Goal: Use online tool/utility: Utilize a website feature to perform a specific function

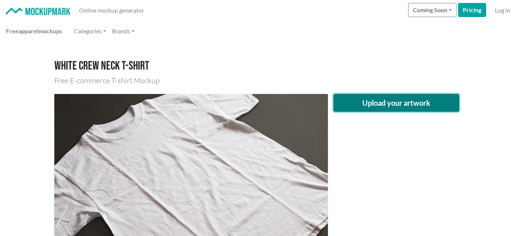
click at [376, 105] on button "Upload your artwork" at bounding box center [396, 103] width 126 height 18
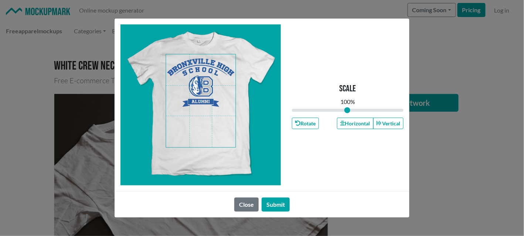
click at [207, 97] on span at bounding box center [200, 100] width 69 height 93
click at [367, 122] on button "Horizontal" at bounding box center [355, 122] width 36 height 11
click at [274, 201] on button "Submit" at bounding box center [276, 204] width 28 height 14
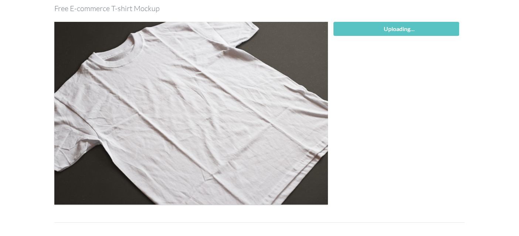
scroll to position [74, 0]
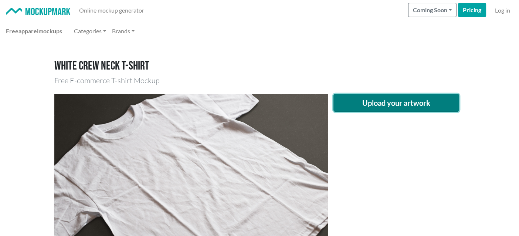
click at [376, 103] on button "Upload your artwork" at bounding box center [396, 103] width 126 height 18
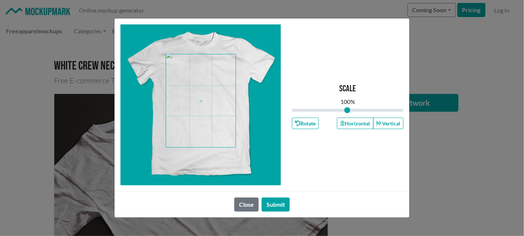
click at [202, 101] on span at bounding box center [200, 100] width 69 height 93
click at [357, 127] on button "Horizontal" at bounding box center [355, 122] width 36 height 11
click at [274, 202] on button "Submit" at bounding box center [276, 204] width 28 height 14
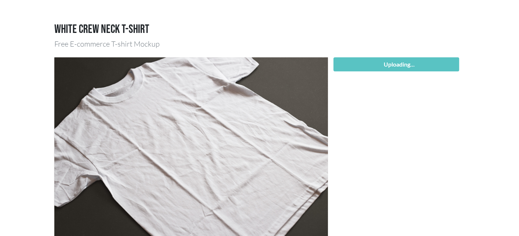
scroll to position [74, 0]
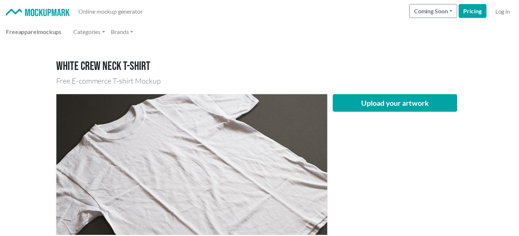
scroll to position [74, 0]
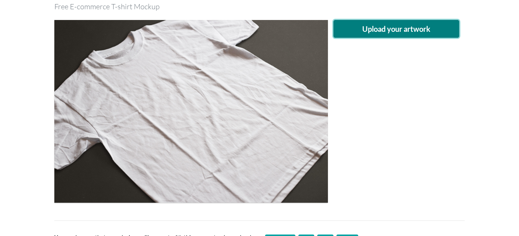
click at [371, 30] on button "Upload your artwork" at bounding box center [396, 29] width 126 height 18
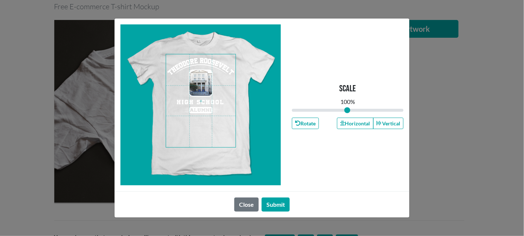
click at [203, 77] on span at bounding box center [200, 100] width 69 height 93
click at [282, 198] on button "Submit" at bounding box center [276, 204] width 28 height 14
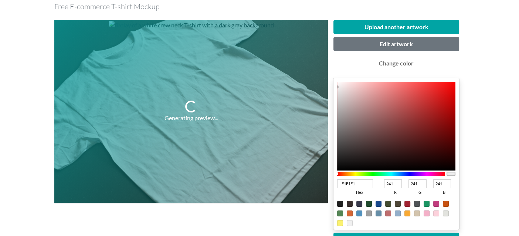
click at [339, 202] on div at bounding box center [340, 204] width 6 height 6
type input "1F1F1F"
type input "31"
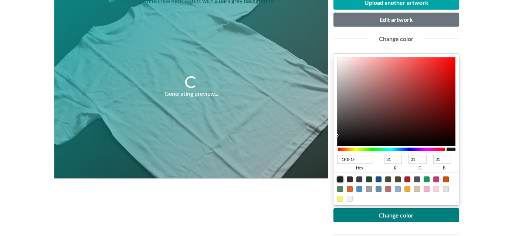
scroll to position [110, 0]
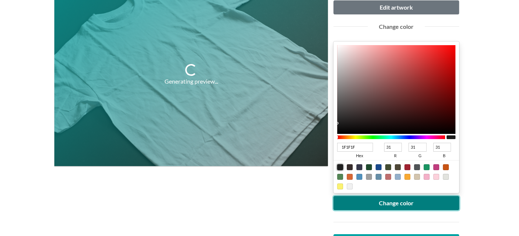
click at [372, 202] on button "Change color" at bounding box center [396, 203] width 126 height 14
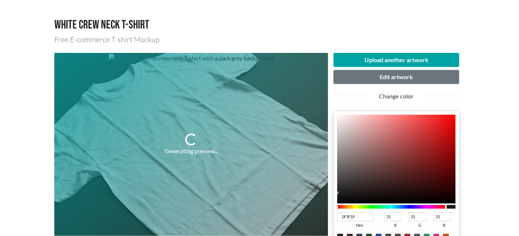
scroll to position [37, 0]
